Goal: Task Accomplishment & Management: Manage account settings

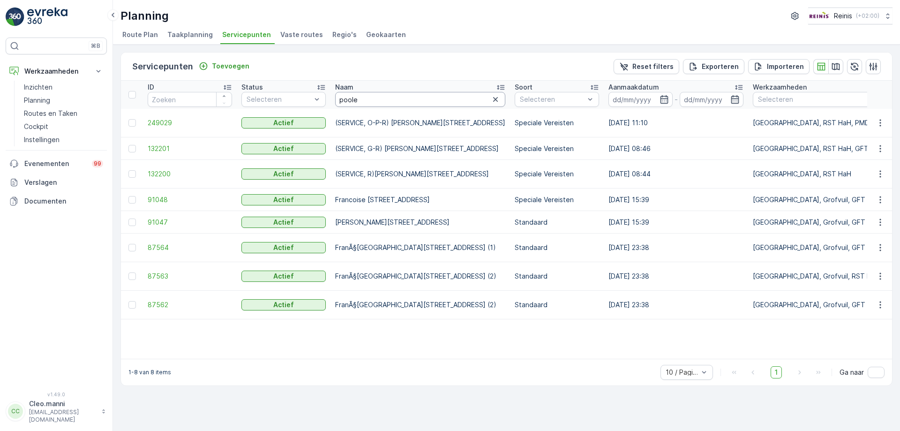
click at [400, 101] on input "poole" at bounding box center [420, 99] width 170 height 15
type input "p"
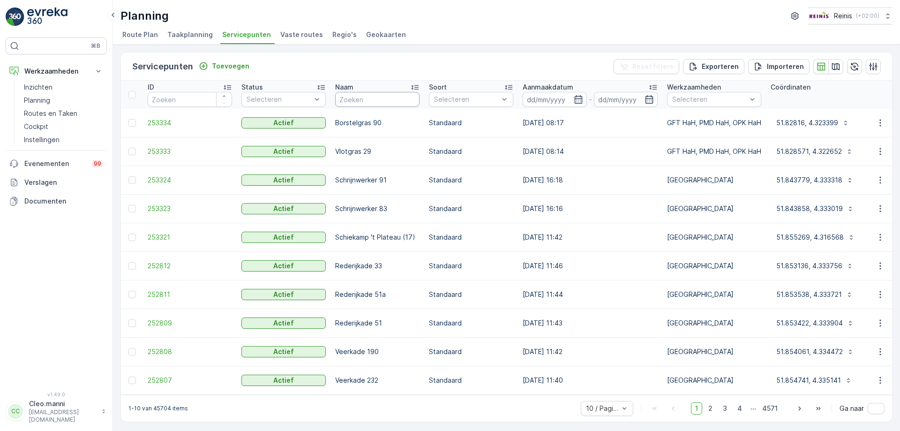
scroll to position [3, 0]
click at [404, 94] on input "text" at bounding box center [377, 99] width 84 height 15
type input "[PERSON_NAME]"
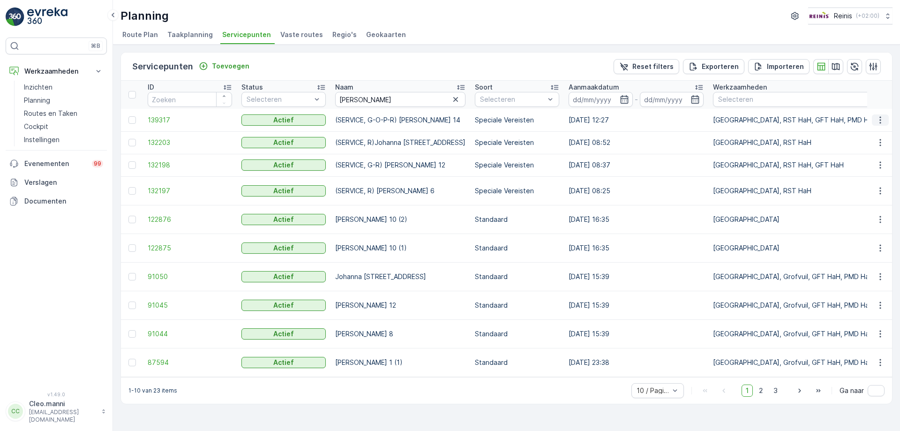
click at [879, 118] on icon "button" at bounding box center [879, 119] width 9 height 9
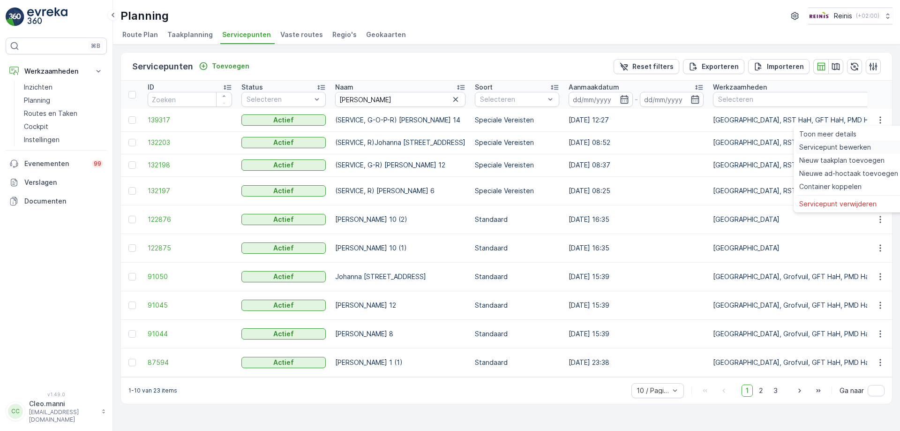
click at [840, 145] on span "Servicepunt bewerken" at bounding box center [835, 146] width 72 height 9
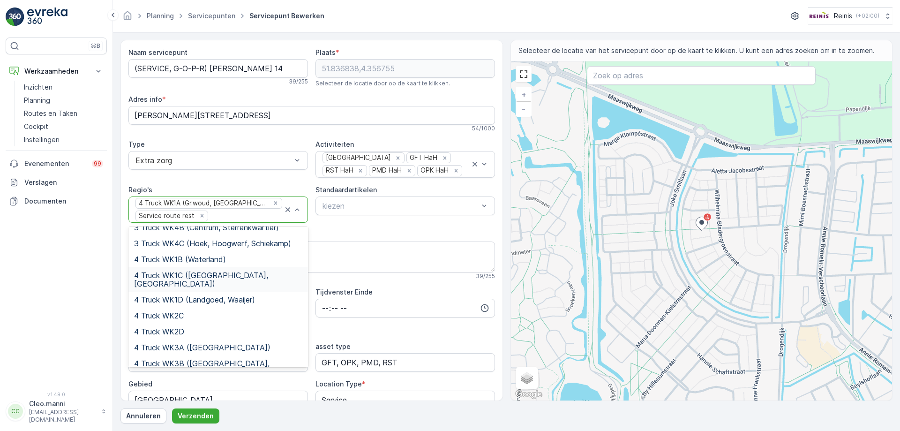
scroll to position [281, 0]
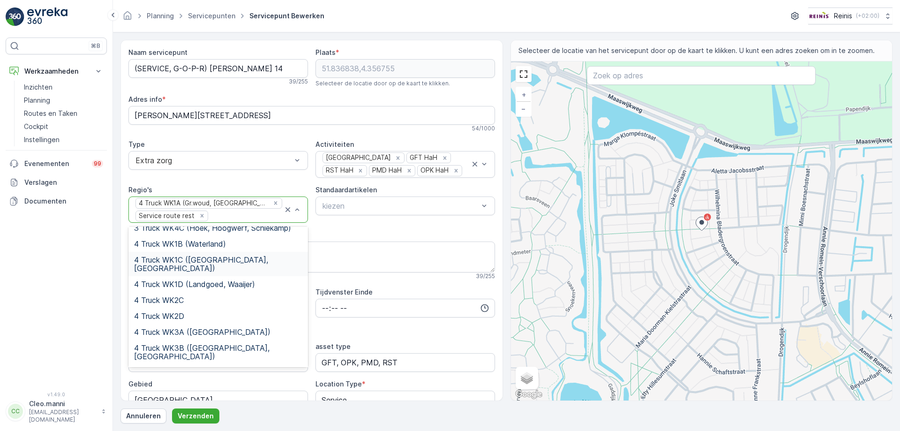
click at [238, 255] on span "4 Truck WK1C ([GEOGRAPHIC_DATA], [GEOGRAPHIC_DATA])" at bounding box center [218, 263] width 168 height 17
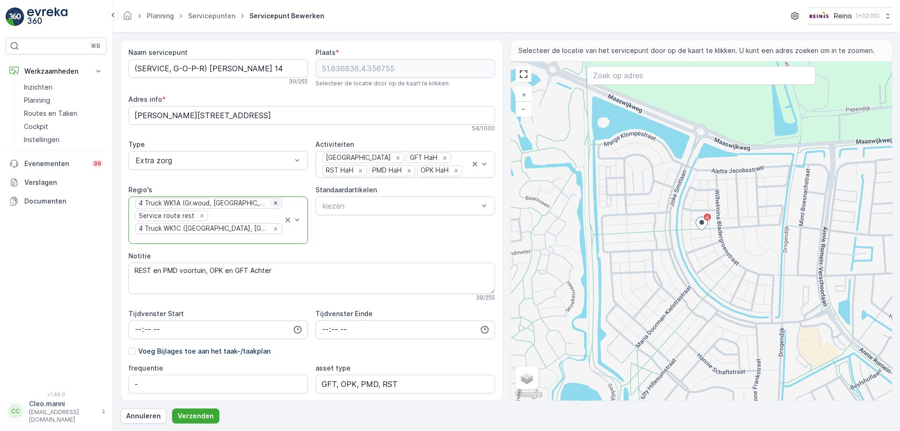
click at [274, 204] on icon "Remove 4 Truck WK1A (Gr.woud, Maaswijk Oost)" at bounding box center [275, 203] width 3 height 3
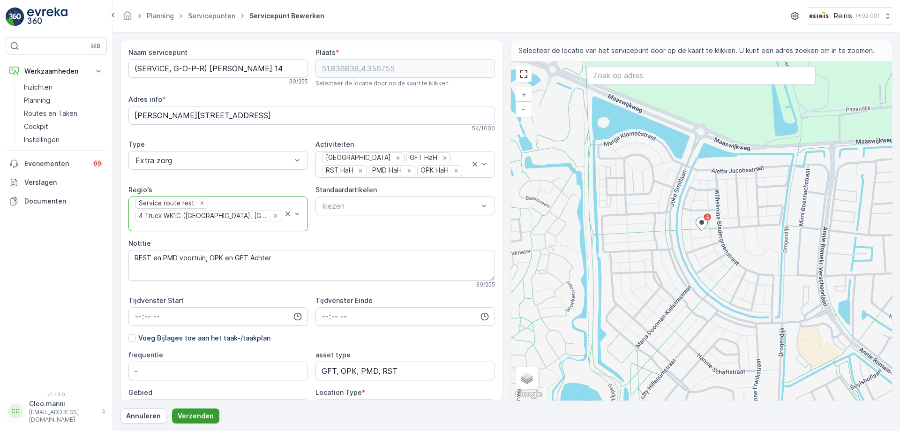
click at [191, 416] on p "Verzenden" at bounding box center [196, 415] width 36 height 9
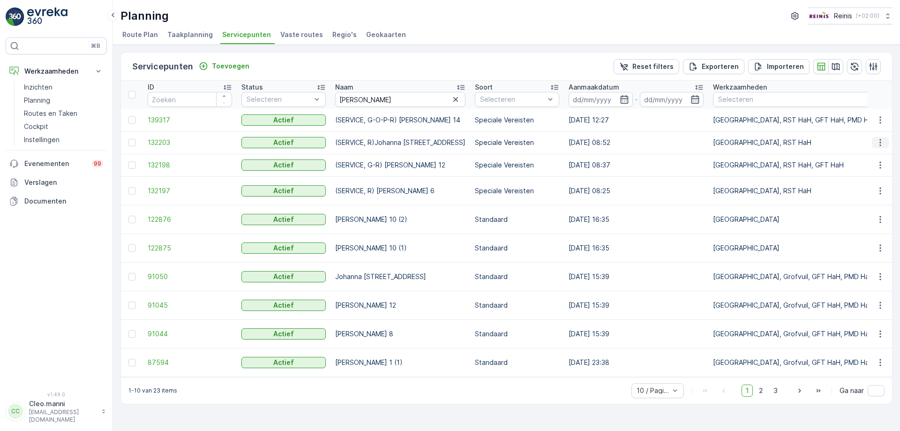
click at [881, 140] on icon "button" at bounding box center [879, 142] width 9 height 9
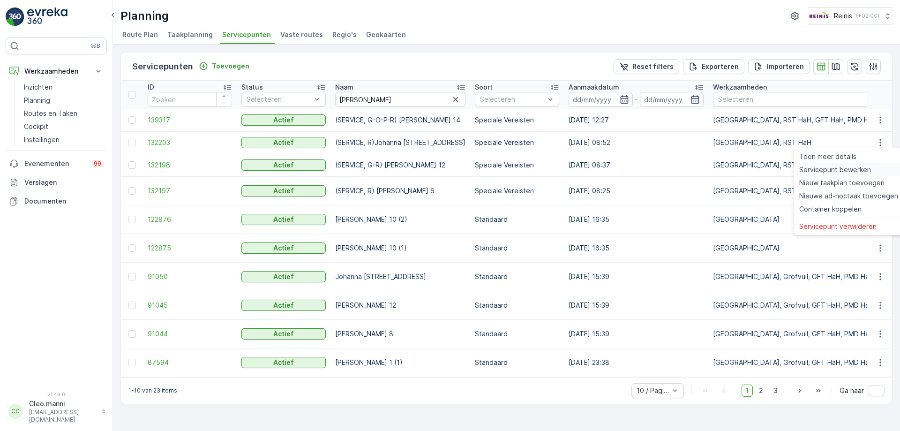
click at [841, 170] on span "Servicepunt bewerken" at bounding box center [835, 169] width 72 height 9
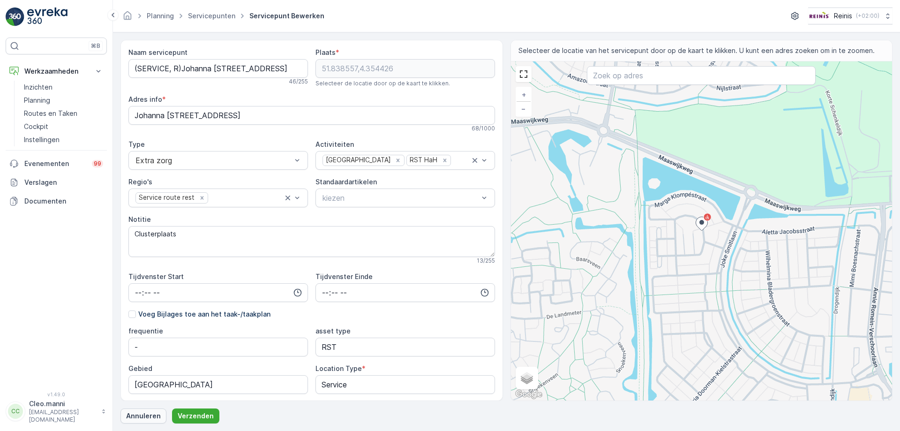
click at [141, 412] on p "Annuleren" at bounding box center [143, 415] width 35 height 9
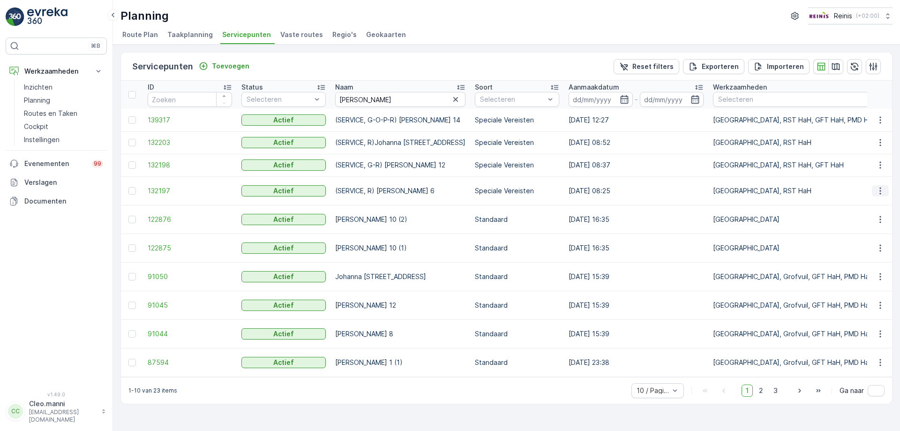
click at [879, 190] on icon "button" at bounding box center [879, 190] width 9 height 9
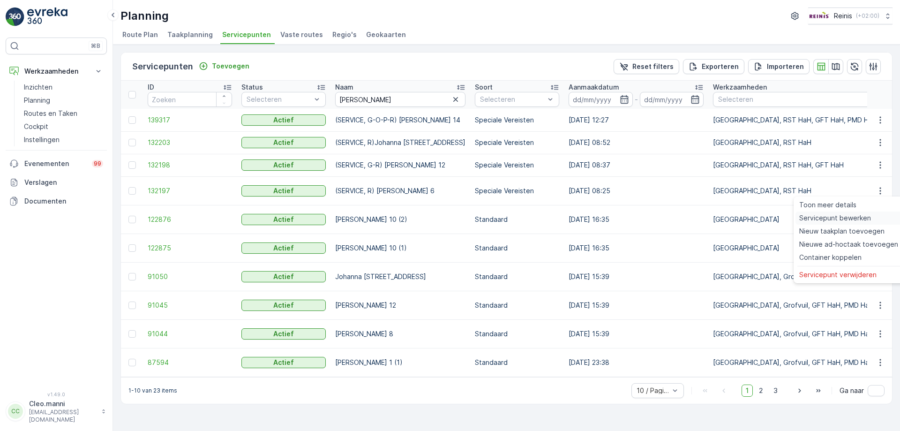
click at [844, 220] on span "Servicepunt bewerken" at bounding box center [835, 217] width 72 height 9
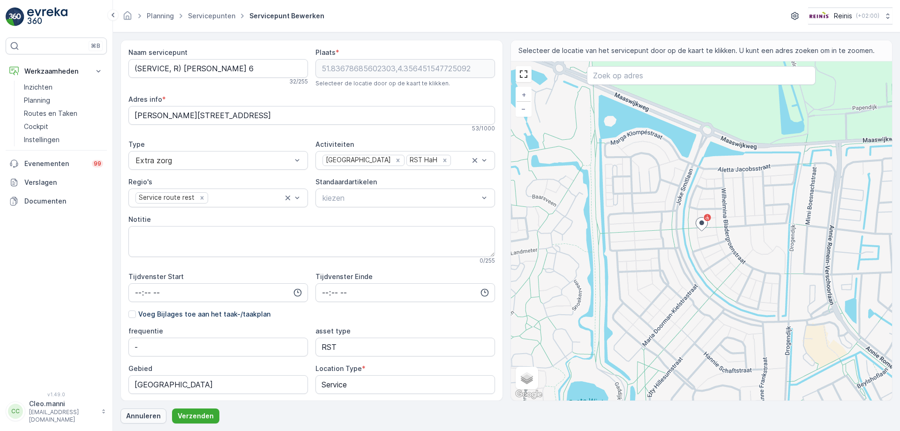
click at [150, 413] on p "Annuleren" at bounding box center [143, 415] width 35 height 9
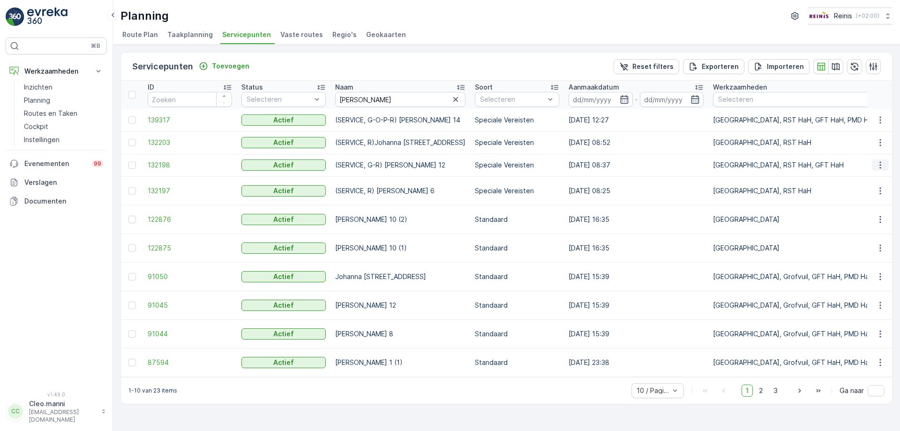
click at [882, 165] on icon "button" at bounding box center [879, 164] width 9 height 9
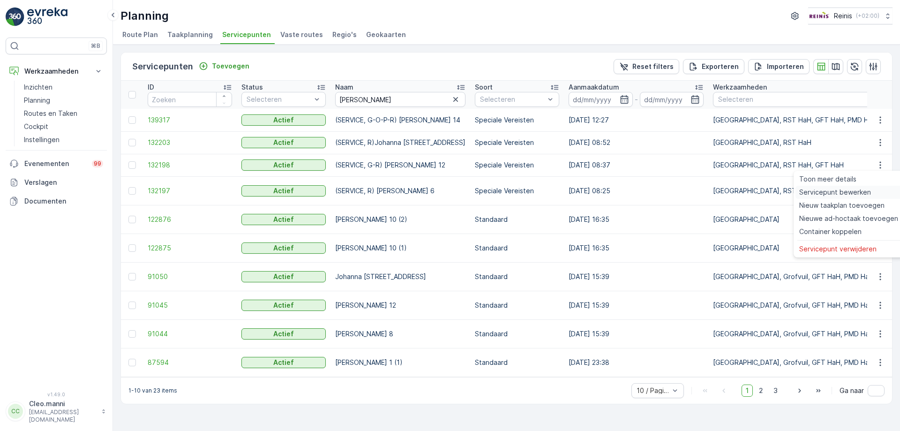
click at [847, 192] on span "Servicepunt bewerken" at bounding box center [835, 191] width 72 height 9
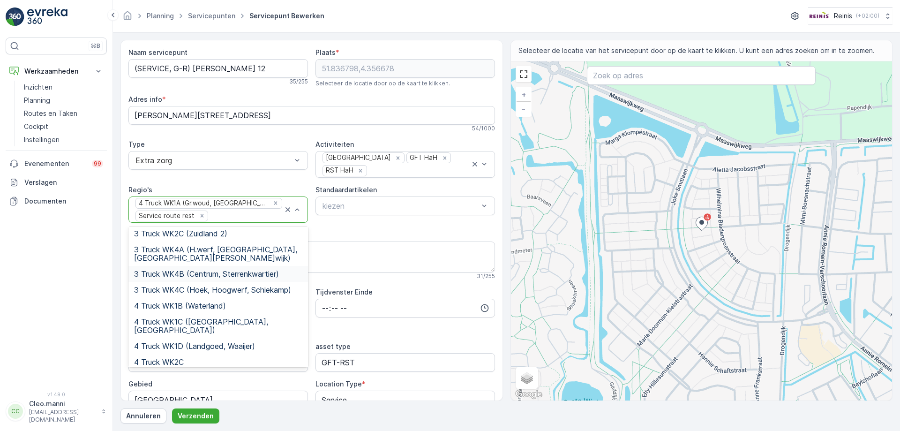
scroll to position [234, 0]
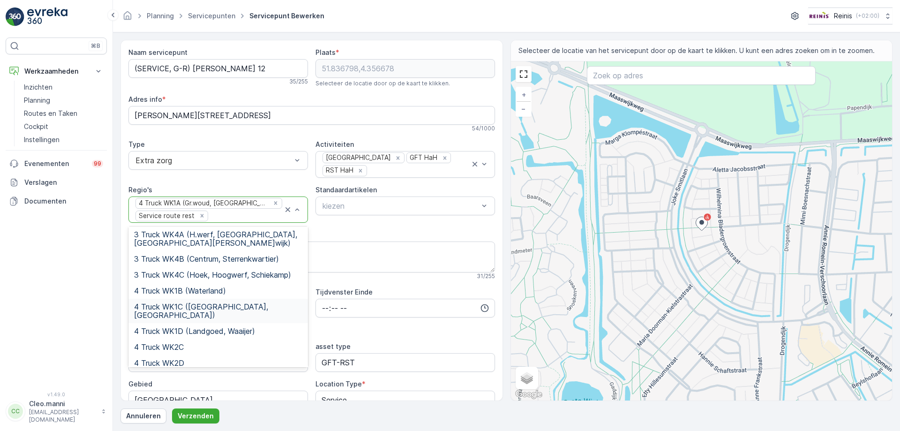
click at [238, 302] on span "4 Truck WK1C ([GEOGRAPHIC_DATA], [GEOGRAPHIC_DATA])" at bounding box center [218, 310] width 168 height 17
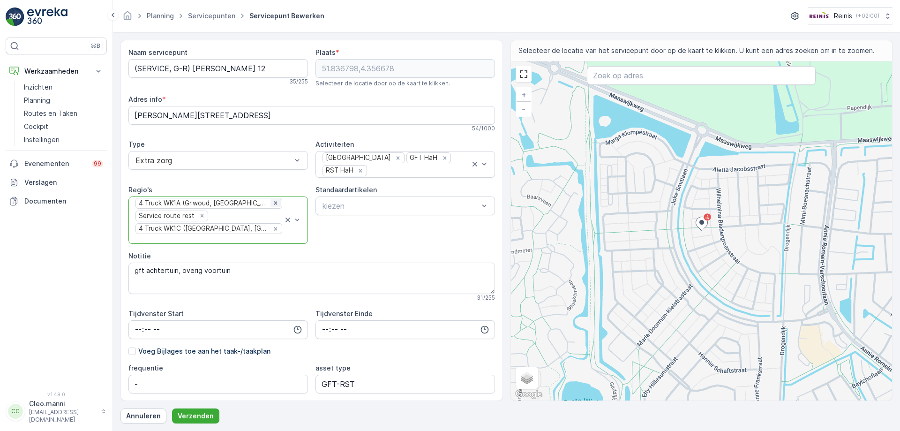
click at [272, 202] on icon "Remove 4 Truck WK1A (Gr.woud, Maaswijk Oost)" at bounding box center [275, 203] width 7 height 7
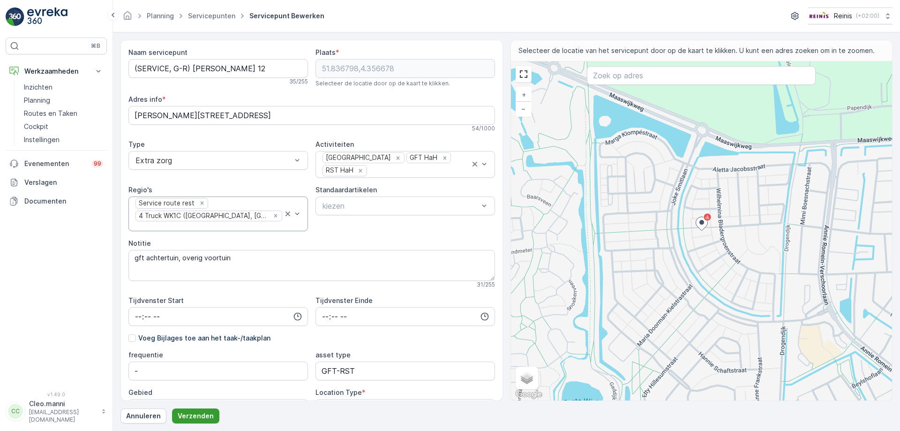
click at [197, 416] on p "Verzenden" at bounding box center [196, 415] width 36 height 9
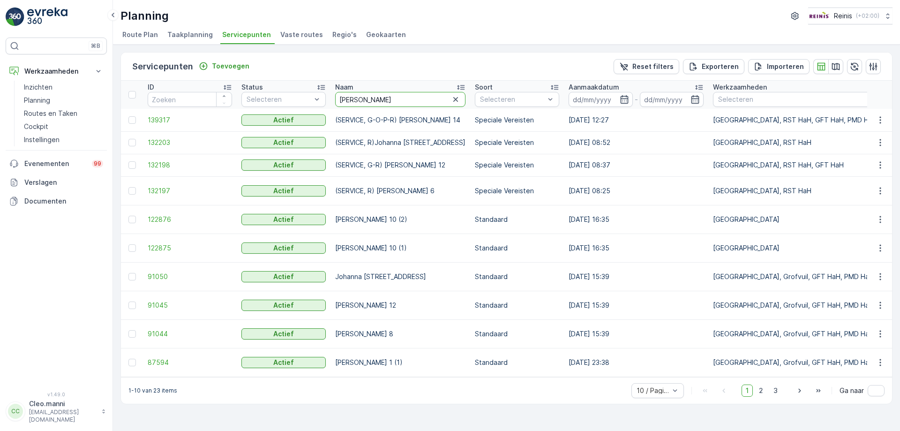
drag, startPoint x: 379, startPoint y: 97, endPoint x: 337, endPoint y: 110, distance: 44.5
type input "poole"
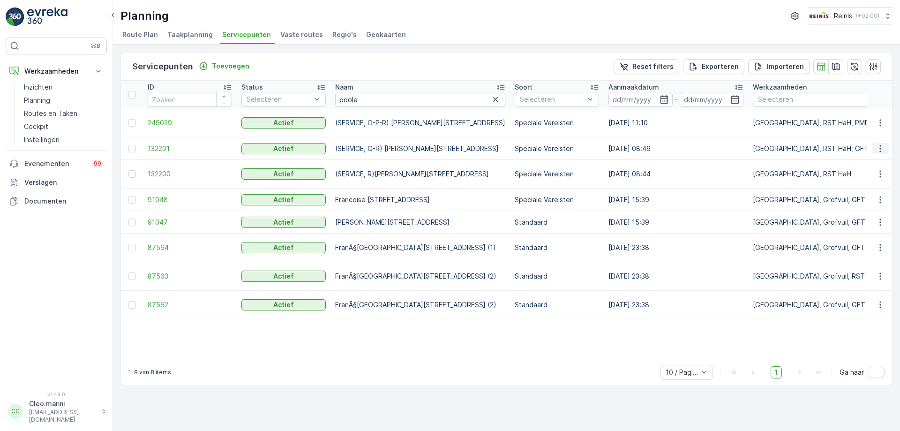
click at [879, 147] on icon "button" at bounding box center [879, 148] width 9 height 9
click at [849, 174] on span "Servicepunt bewerken" at bounding box center [835, 175] width 72 height 9
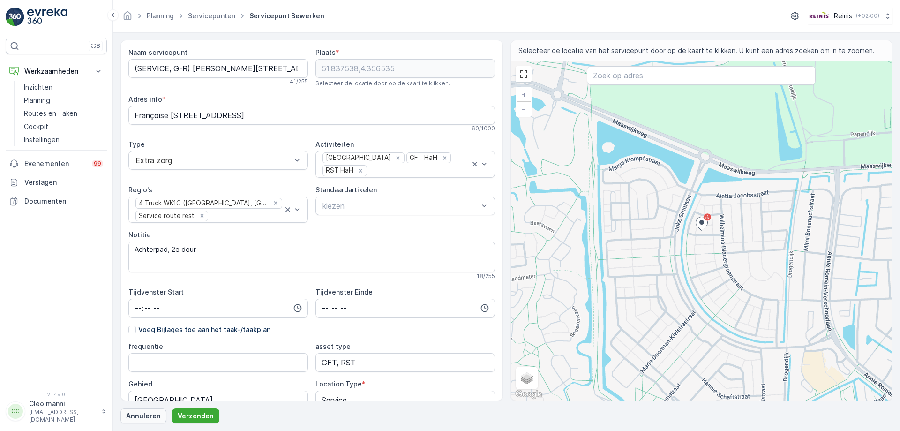
click at [140, 418] on p "Annuleren" at bounding box center [143, 415] width 35 height 9
